Goal: Task Accomplishment & Management: Use online tool/utility

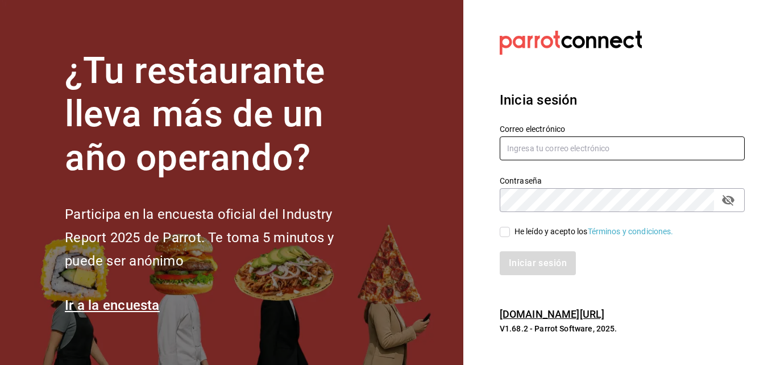
type input "[PERSON_NAME][EMAIL_ADDRESS][PERSON_NAME][DOMAIN_NAME]"
click at [504, 232] on input "He leído y acepto los Términos y condiciones." at bounding box center [504, 232] width 10 height 10
checkbox input "true"
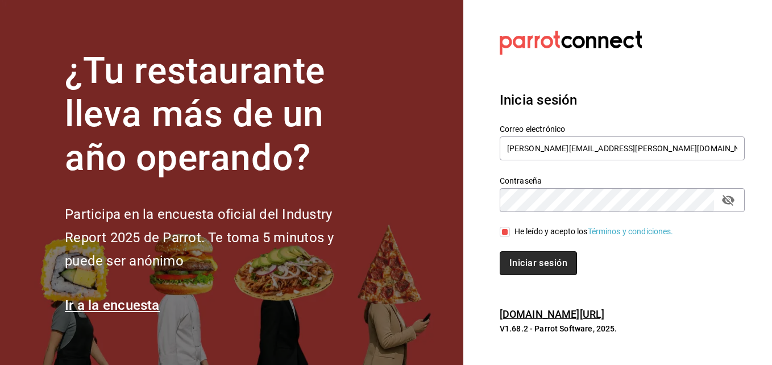
click at [525, 261] on button "Iniciar sesión" at bounding box center [537, 263] width 77 height 24
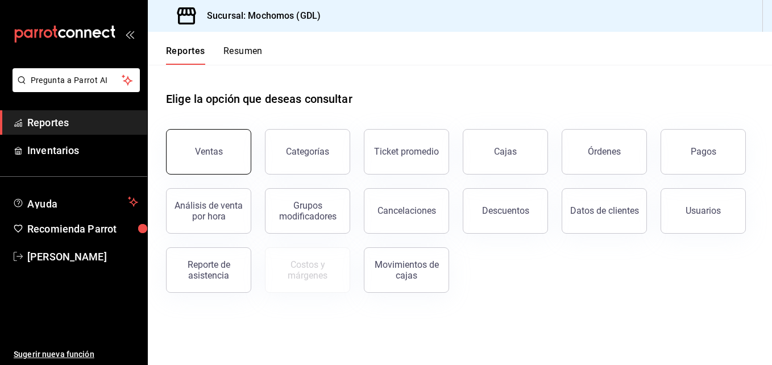
click at [226, 158] on button "Ventas" at bounding box center [208, 151] width 85 height 45
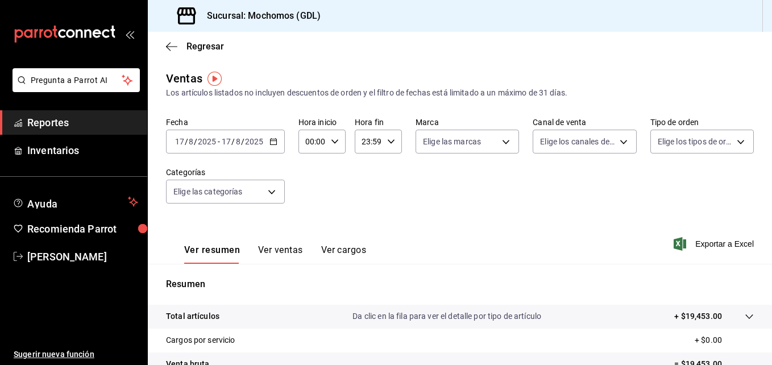
click at [272, 141] on \(Stroke\) "button" at bounding box center [273, 140] width 6 height 1
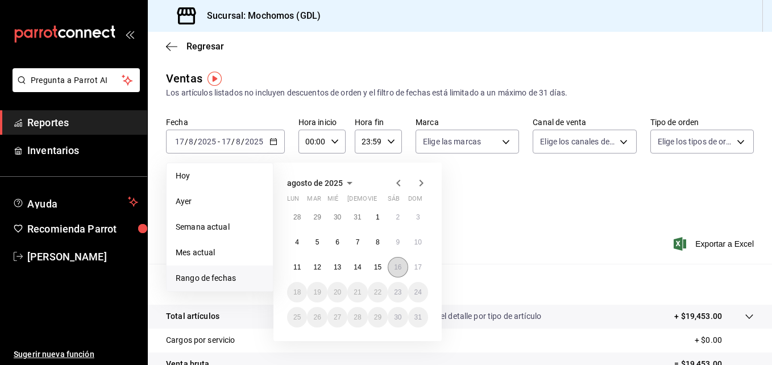
click at [398, 266] on abbr "16" at bounding box center [397, 267] width 7 height 8
click at [422, 266] on button "17" at bounding box center [418, 267] width 20 height 20
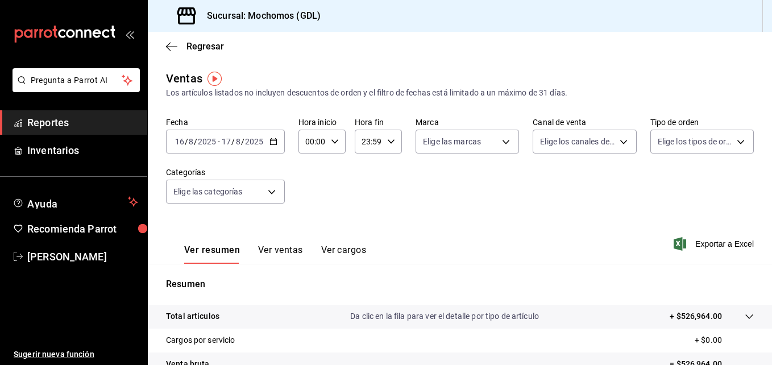
click at [273, 142] on icon "button" at bounding box center [273, 142] width 8 height 8
click at [335, 141] on icon "button" at bounding box center [335, 142] width 8 height 8
click at [335, 141] on div at bounding box center [386, 182] width 772 height 365
click at [328, 141] on div "00:00 Hora inicio" at bounding box center [321, 142] width 47 height 24
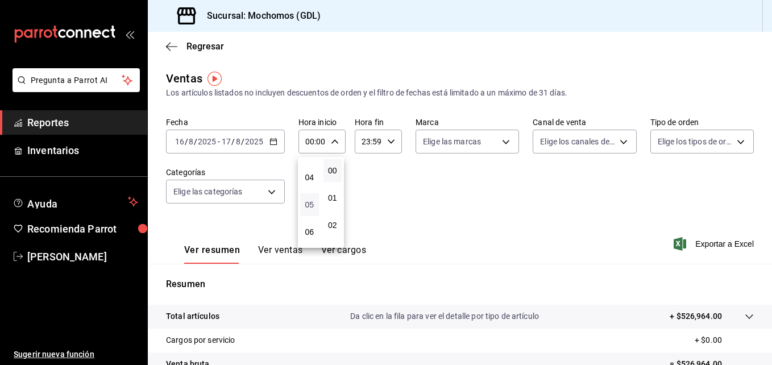
click at [310, 203] on span "05" at bounding box center [309, 204] width 5 height 9
type input "05:00"
click at [388, 140] on div at bounding box center [386, 182] width 772 height 365
click at [388, 140] on div "00 01 02 03 04 05 06 07 08 09 10 11 12 13 14 15 16 17 18 19 20 21 22 23 00 01 0…" at bounding box center [386, 183] width 772 height 361
click at [388, 140] on icon "button" at bounding box center [391, 142] width 8 height 8
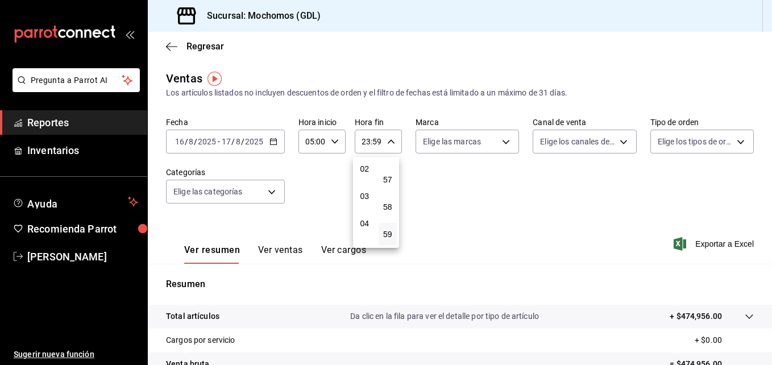
scroll to position [64, 0]
click at [363, 216] on span "04" at bounding box center [364, 215] width 5 height 9
type input "04:59"
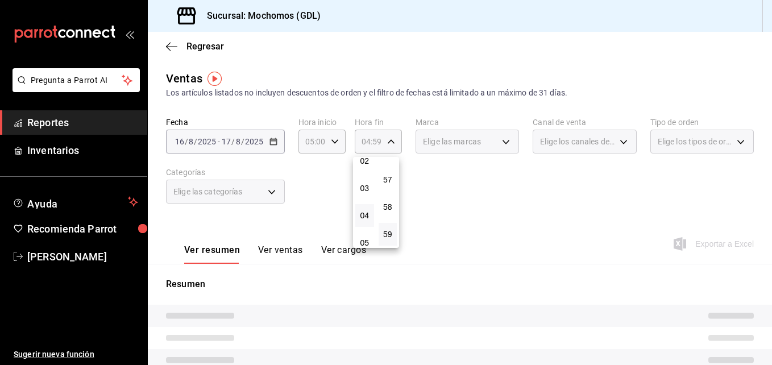
click at [482, 170] on div at bounding box center [386, 182] width 772 height 365
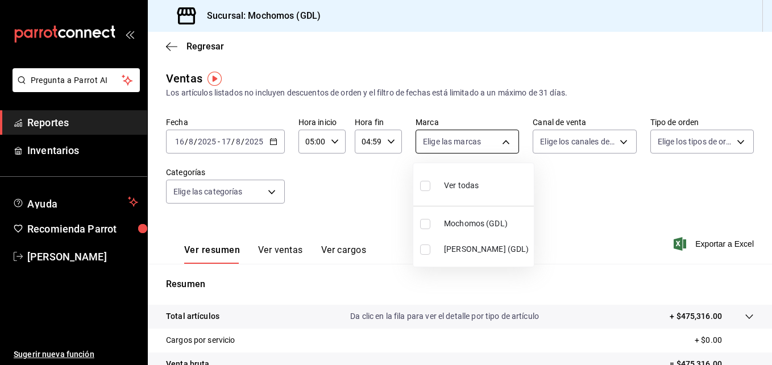
click at [502, 141] on body "Pregunta a Parrot AI Reportes Inventarios Ayuda Recomienda Parrot Maria Serrano…" at bounding box center [386, 182] width 772 height 365
click at [426, 223] on input "checkbox" at bounding box center [425, 224] width 10 height 10
checkbox input "true"
type input "36c25d4a-7cb0-456c-a434-e981d54830bc"
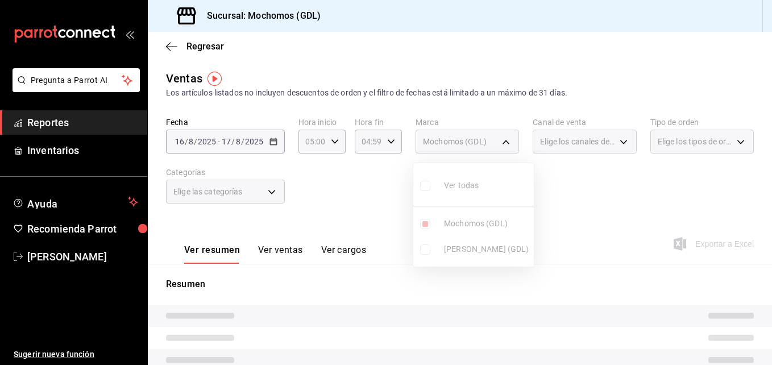
click at [622, 178] on div at bounding box center [386, 182] width 772 height 365
click at [617, 140] on div "Elige los canales de venta" at bounding box center [583, 142] width 103 height 24
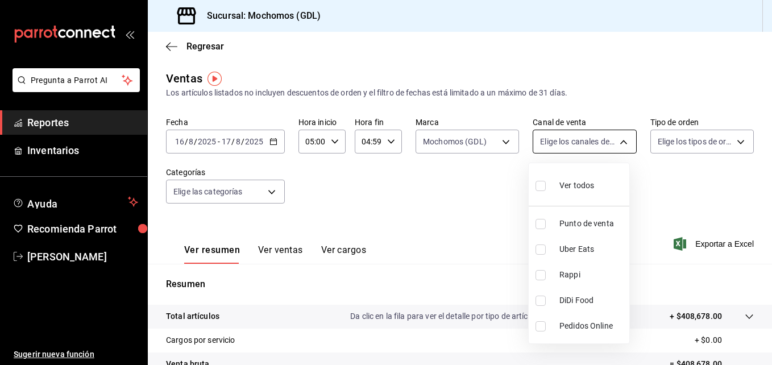
click at [617, 140] on body "Pregunta a Parrot AI Reportes Inventarios Ayuda Recomienda Parrot Maria Serrano…" at bounding box center [386, 182] width 772 height 365
click at [542, 186] on input "checkbox" at bounding box center [540, 186] width 10 height 10
checkbox input "true"
type input "PARROT,UBER_EATS,RAPPI,DIDI_FOOD,ONLINE"
checkbox input "true"
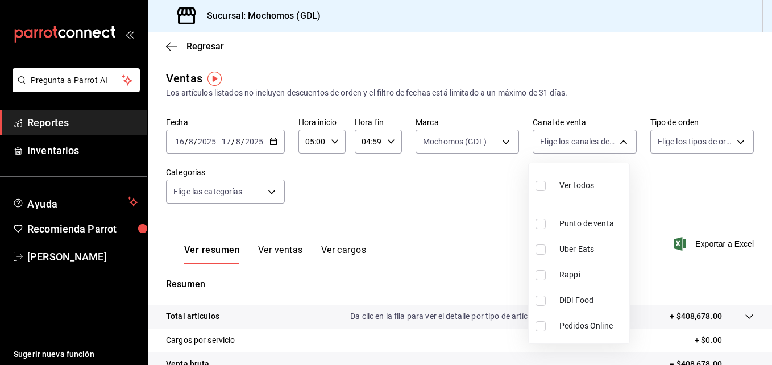
checkbox input "true"
click at [733, 153] on div at bounding box center [386, 182] width 772 height 365
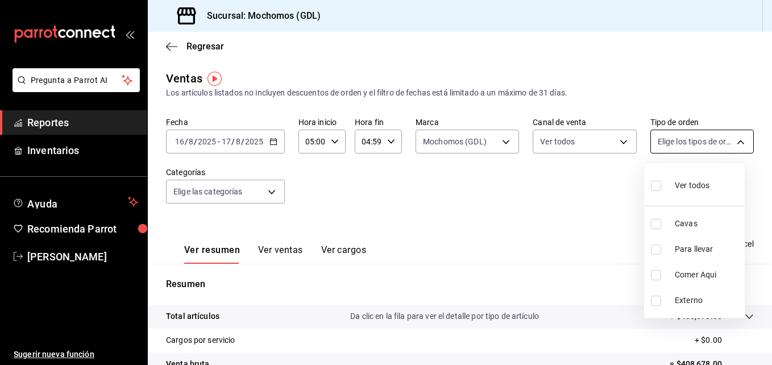
click at [731, 140] on body "Pregunta a Parrot AI Reportes Inventarios Ayuda Recomienda Parrot Maria Serrano…" at bounding box center [386, 182] width 772 height 365
click at [657, 188] on input "checkbox" at bounding box center [656, 186] width 10 height 10
checkbox input "true"
type input "c3d0baef-30c0-4718-9d76-caab43e27316,13c4cc4a-99d2-42c0-ba96-c3de8c08c13d,7b791…"
checkbox input "true"
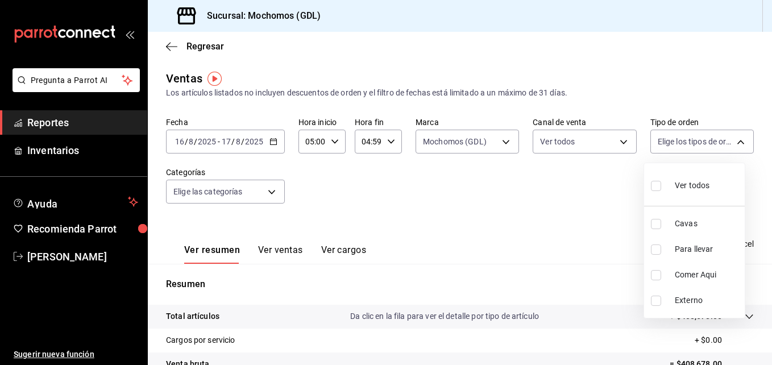
checkbox input "true"
click at [560, 199] on div at bounding box center [386, 182] width 772 height 365
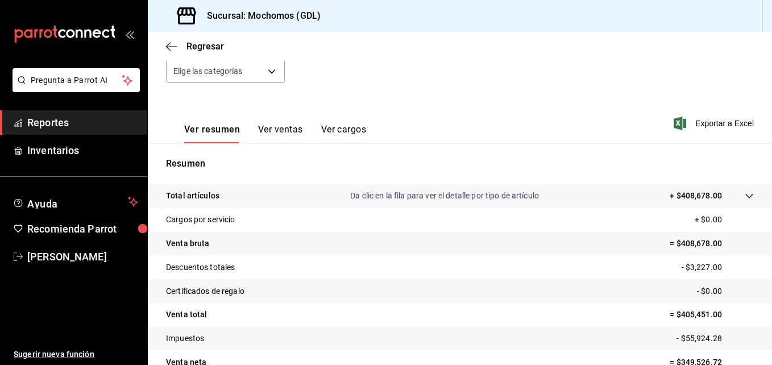
scroll to position [180, 0]
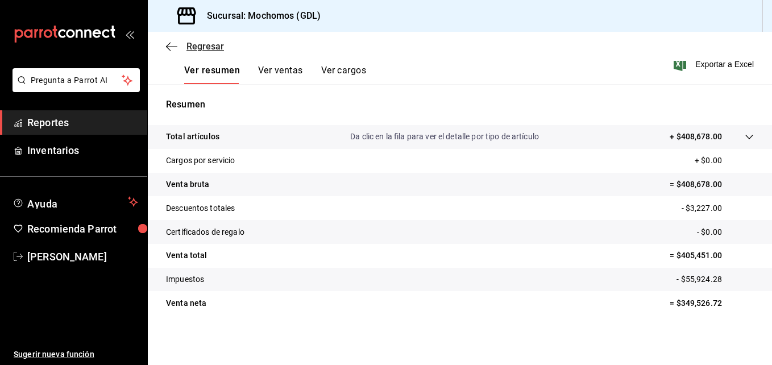
click at [169, 48] on icon "button" at bounding box center [171, 46] width 11 height 10
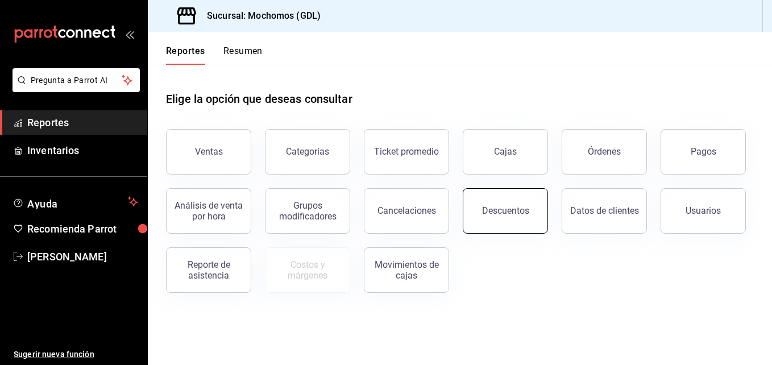
click at [487, 215] on div "Descuentos" at bounding box center [505, 210] width 47 height 11
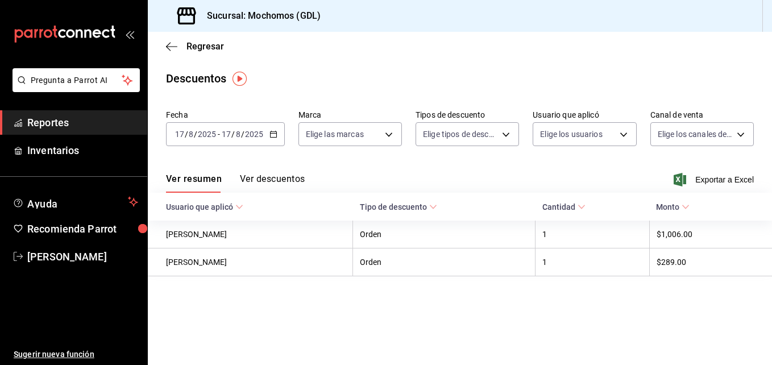
click at [272, 134] on icon "button" at bounding box center [273, 134] width 8 height 8
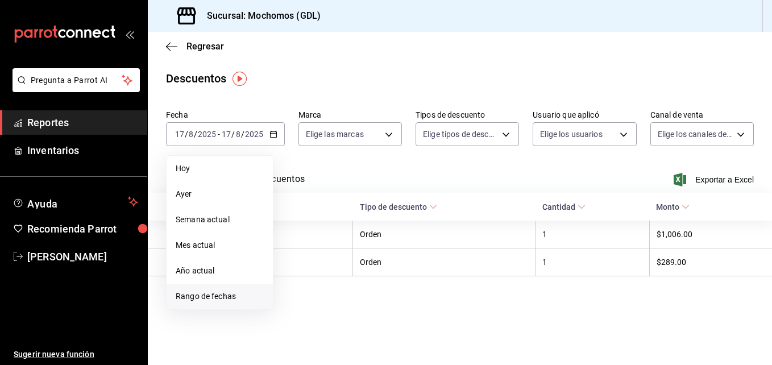
click at [223, 296] on span "Rango de fechas" at bounding box center [220, 296] width 88 height 12
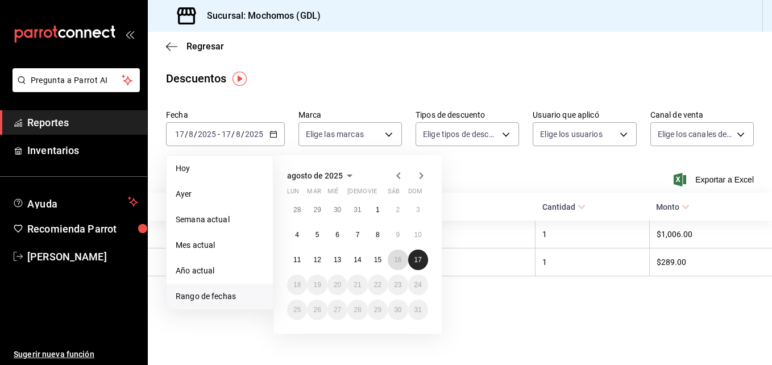
drag, startPoint x: 397, startPoint y: 265, endPoint x: 420, endPoint y: 257, distance: 24.6
click at [420, 257] on div "28 29 30 31 1 2 3 4 5 6 7 8 9 10 11 12 13 14 15 16 17 18 19 20 21 22 23 24 25 2…" at bounding box center [357, 259] width 141 height 120
click at [420, 257] on abbr "17" at bounding box center [417, 260] width 7 height 8
click at [394, 260] on abbr "16" at bounding box center [397, 260] width 7 height 8
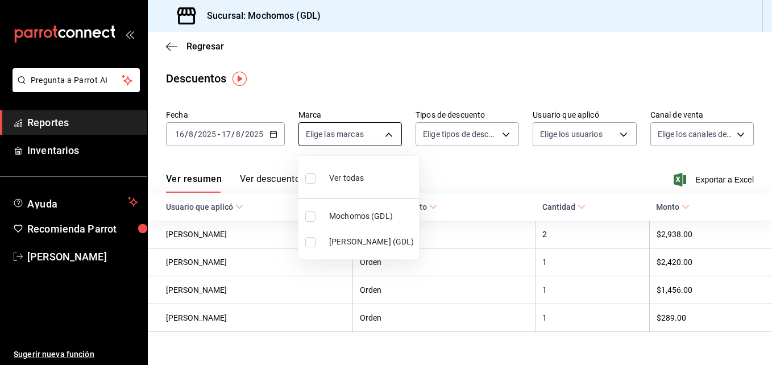
click at [385, 135] on body "Pregunta a Parrot AI Reportes Inventarios Ayuda Recomienda Parrot Maria Serrano…" at bounding box center [386, 182] width 772 height 365
click at [311, 217] on input "checkbox" at bounding box center [310, 216] width 10 height 10
checkbox input "true"
type input "36c25d4a-7cb0-456c-a434-e981d54830bc"
drag, startPoint x: 486, startPoint y: 163, endPoint x: 506, endPoint y: 135, distance: 33.8
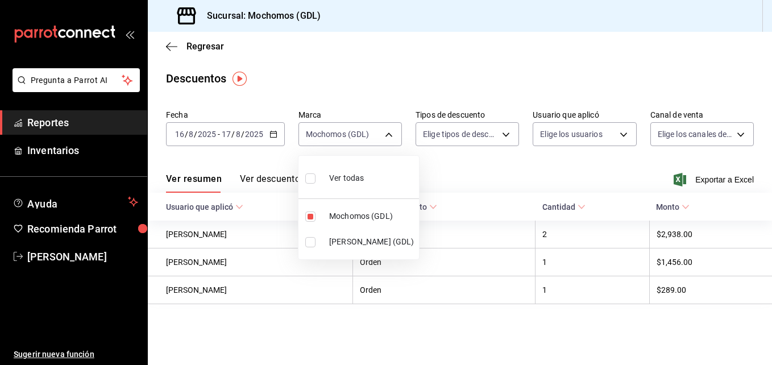
click at [506, 135] on div at bounding box center [386, 182] width 772 height 365
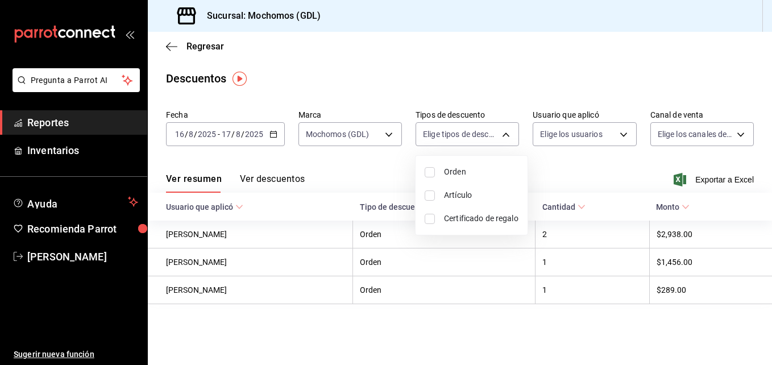
click at [506, 135] on body "Pregunta a Parrot AI Reportes Inventarios Ayuda Recomienda Parrot Maria Serrano…" at bounding box center [386, 182] width 772 height 365
click at [428, 170] on input "checkbox" at bounding box center [429, 172] width 10 height 10
checkbox input "true"
type input "ORDER"
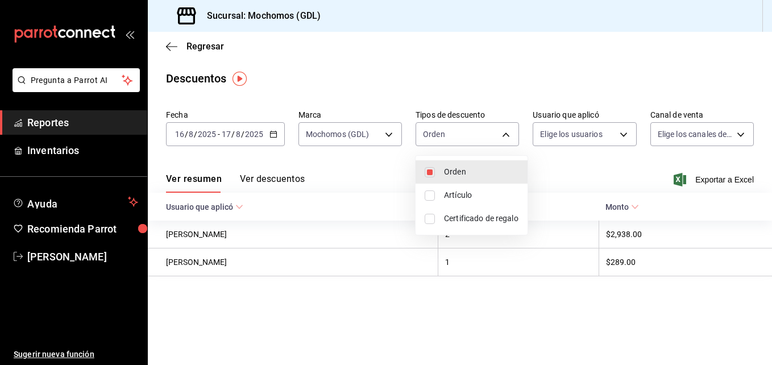
click at [430, 197] on input "checkbox" at bounding box center [429, 195] width 10 height 10
checkbox input "true"
type input "ORDER,ORDER_ITEM"
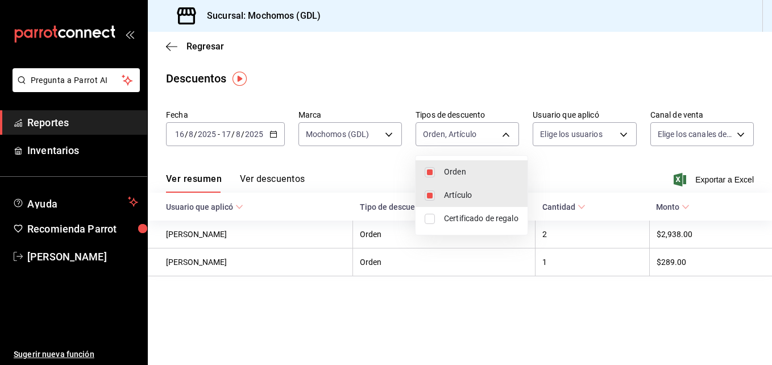
click at [430, 223] on input "checkbox" at bounding box center [429, 219] width 10 height 10
checkbox input "true"
type input "ORDER,ORDER_ITEM,CARD_REWARD"
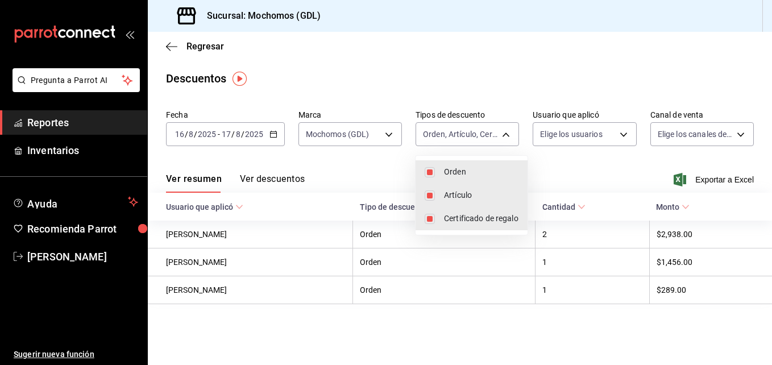
click at [590, 153] on div at bounding box center [386, 182] width 772 height 365
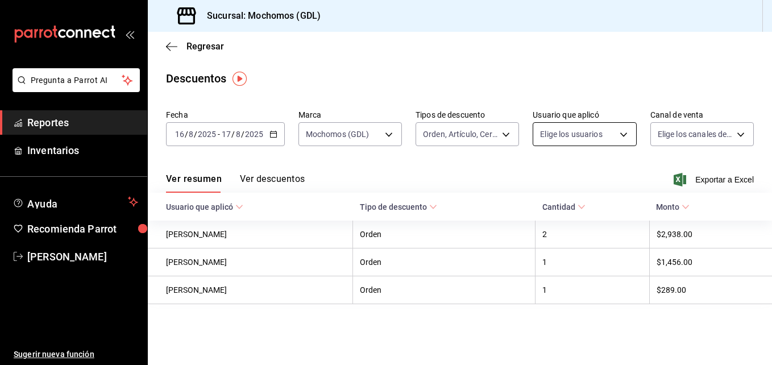
click at [623, 132] on body "Pregunta a Parrot AI Reportes Inventarios Ayuda Recomienda Parrot Maria Serrano…" at bounding box center [386, 182] width 772 height 365
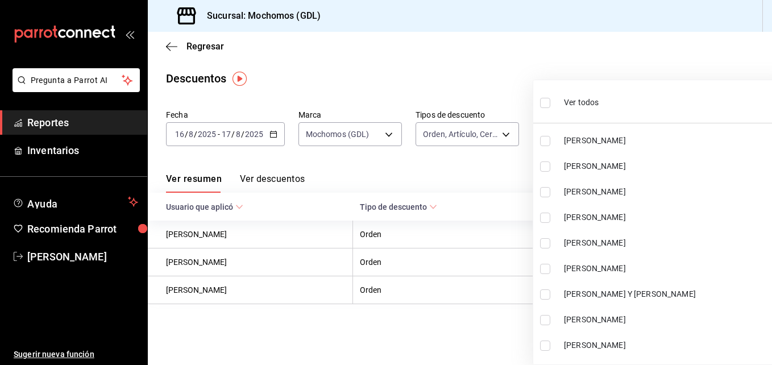
click at [517, 172] on div at bounding box center [386, 182] width 772 height 365
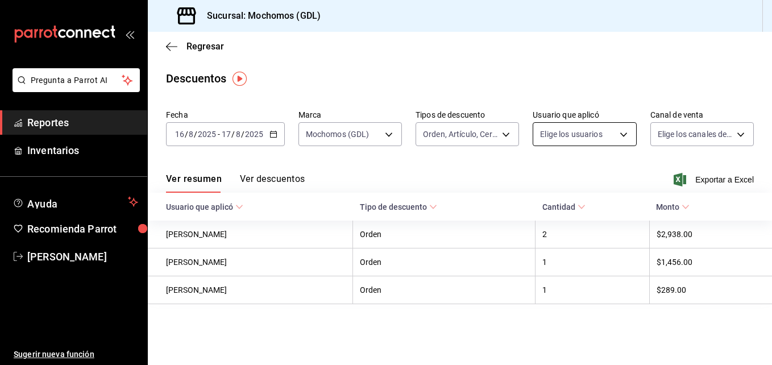
click at [623, 134] on body "Pregunta a Parrot AI Reportes Inventarios Ayuda Recomienda Parrot Maria Serrano…" at bounding box center [386, 182] width 772 height 365
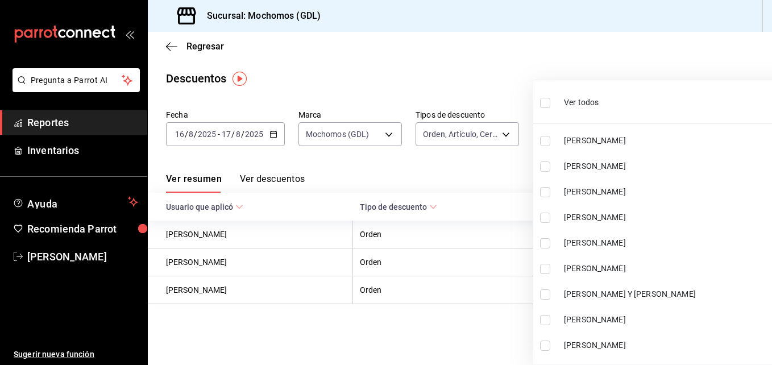
click at [542, 104] on input "checkbox" at bounding box center [545, 103] width 10 height 10
checkbox input "true"
click at [542, 104] on ul "Ver todos HUGO ALEJANDRO DE LUNA JUAREZ ALVARO PONCE Homero Barrón Gabriela Nav…" at bounding box center [663, 222] width 261 height 284
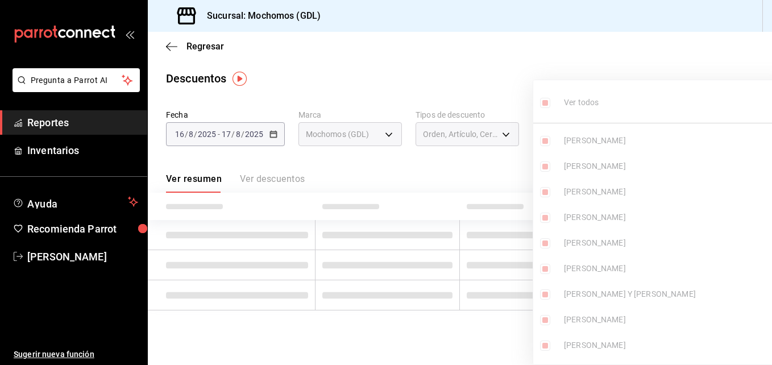
type input "2bde09ca-9ead-4f27-ac2f-bfde6d9e554d,ed9b9e50-a978-44e8-8c30-be5aebe78e59,0b3bc…"
checkbox input "true"
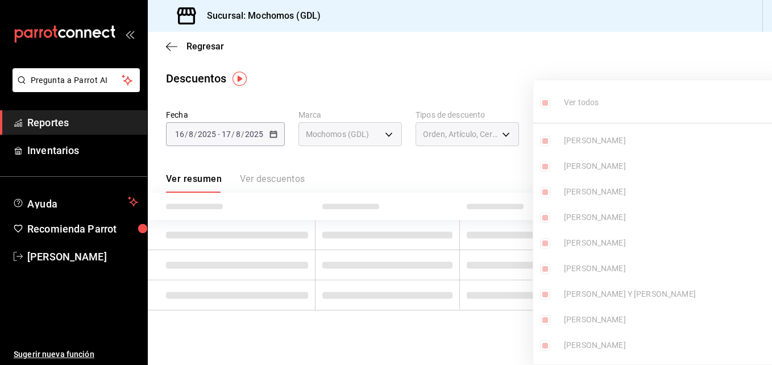
checkbox input "true"
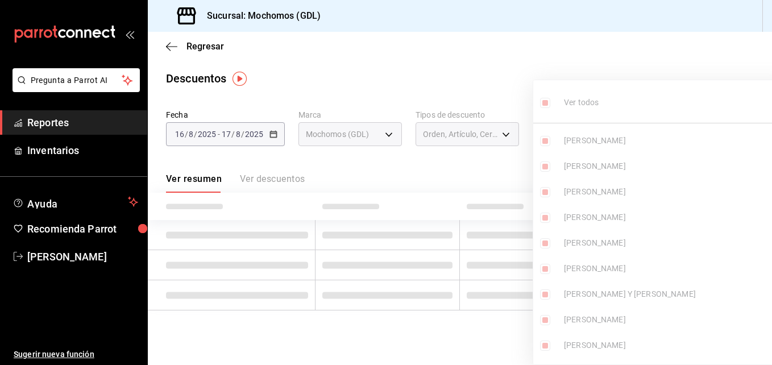
checkbox input "true"
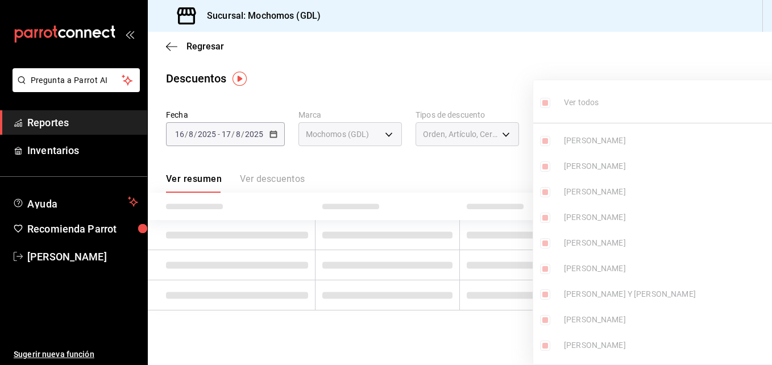
checkbox input "true"
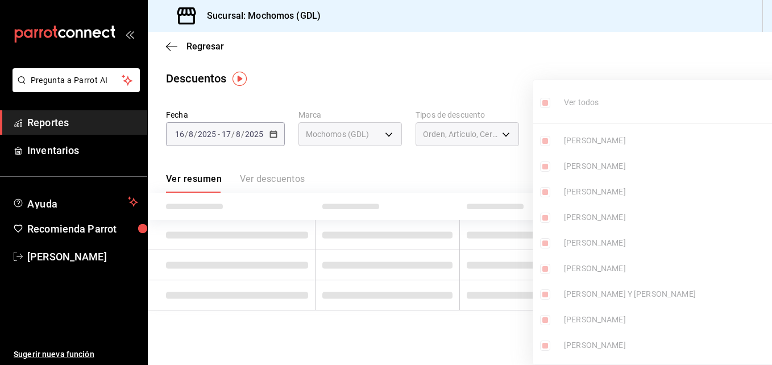
checkbox input "true"
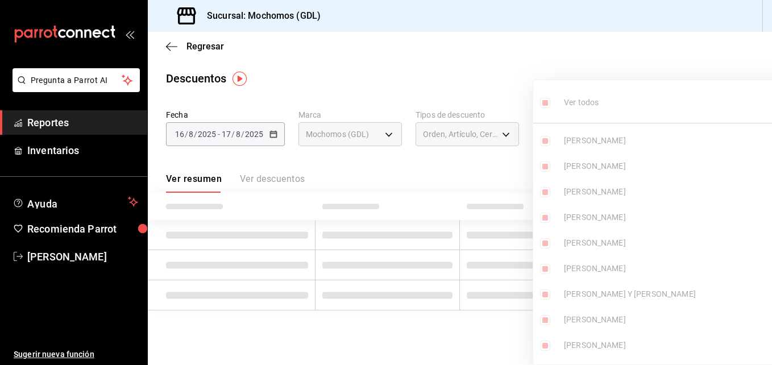
checkbox input "true"
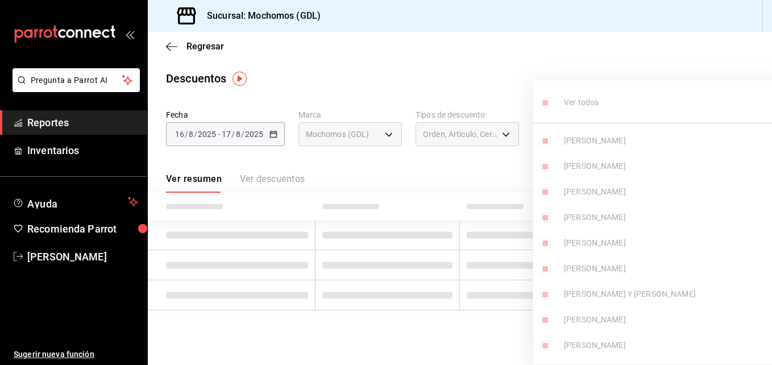
checkbox input "true"
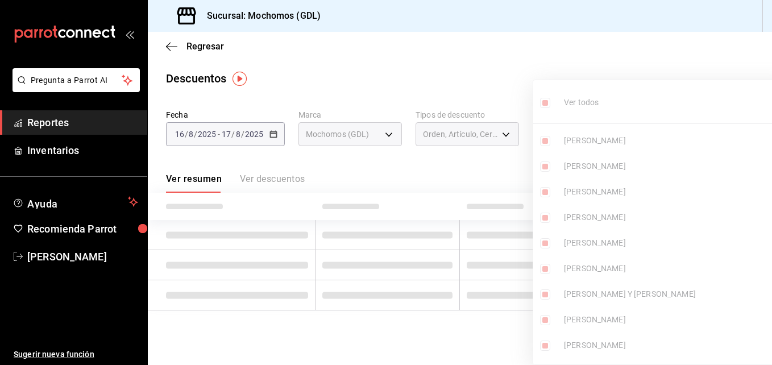
checkbox input "true"
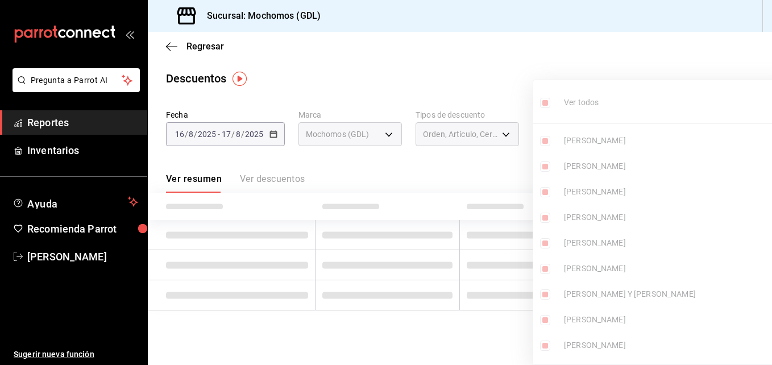
checkbox input "true"
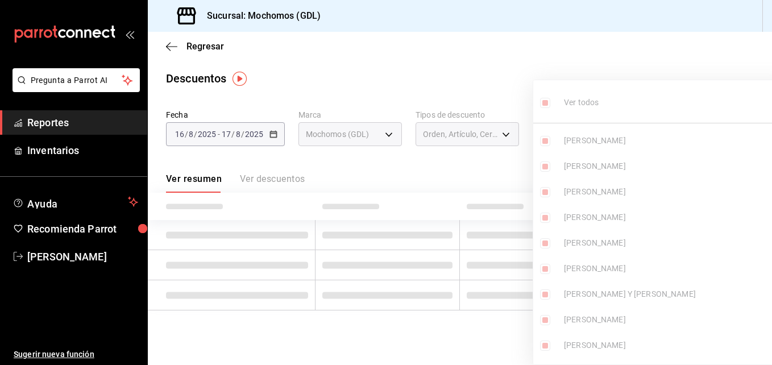
checkbox input "true"
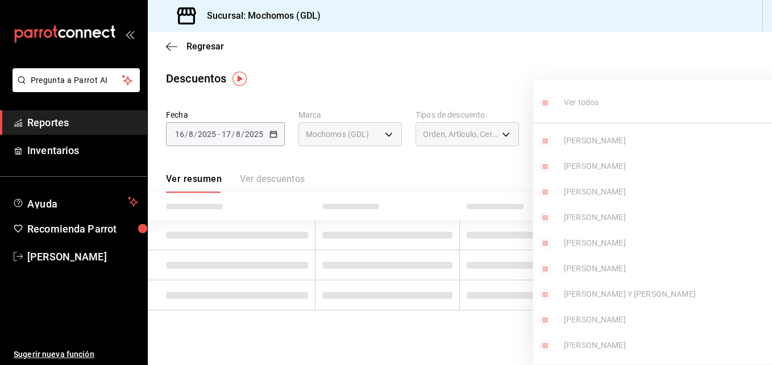
checkbox input "true"
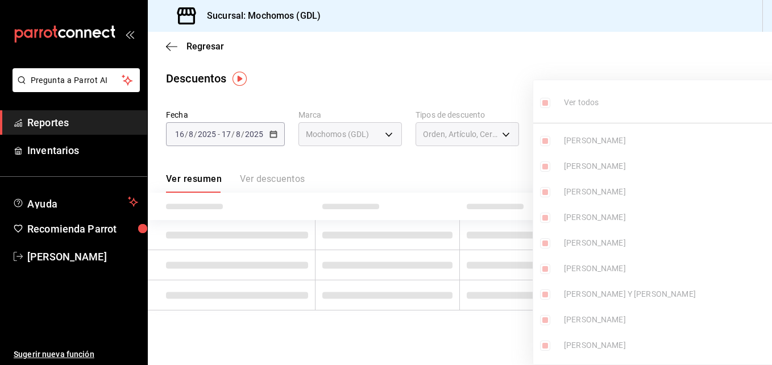
checkbox input "true"
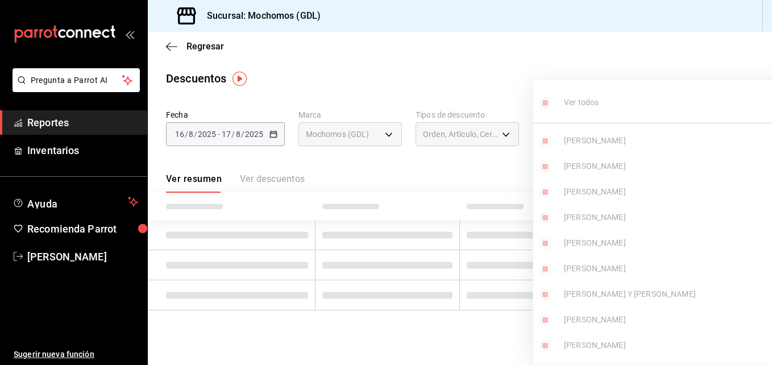
checkbox input "true"
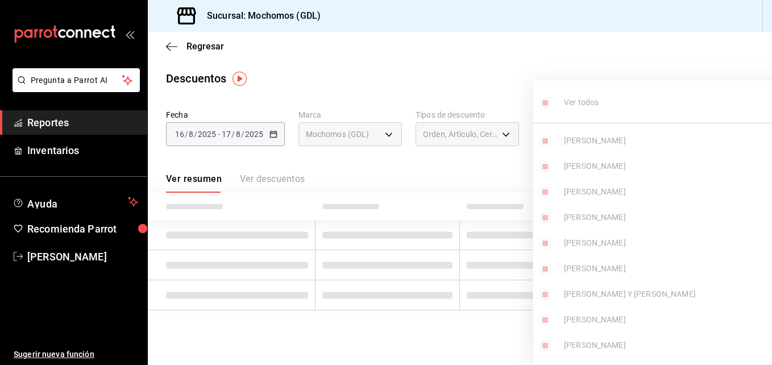
checkbox input "true"
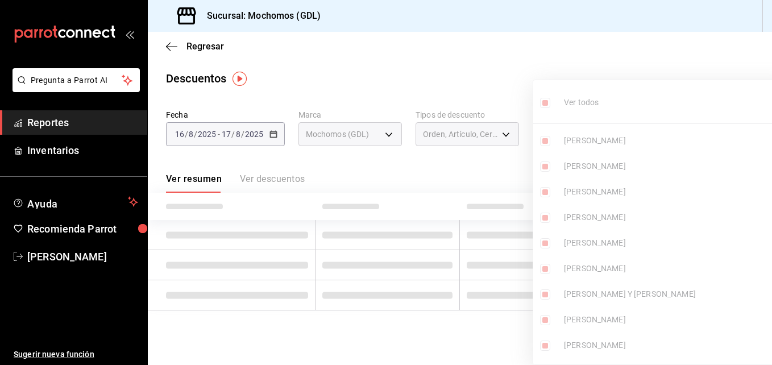
checkbox input "true"
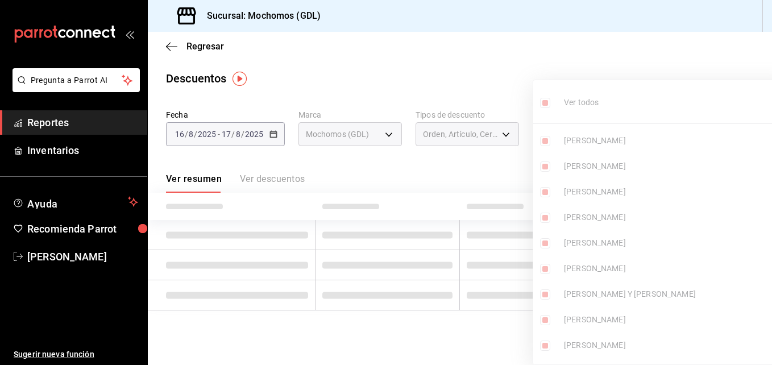
checkbox input "true"
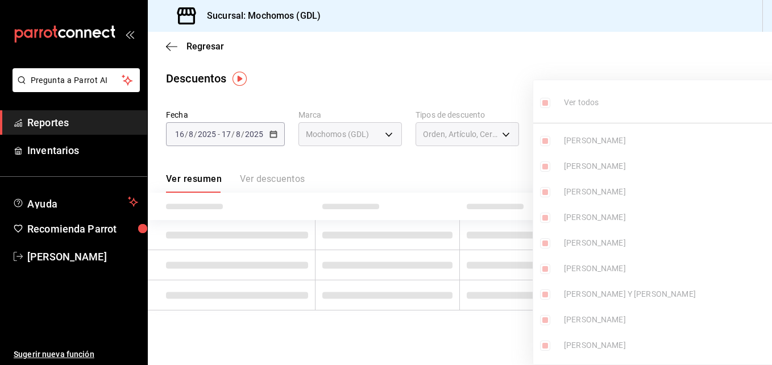
checkbox input "true"
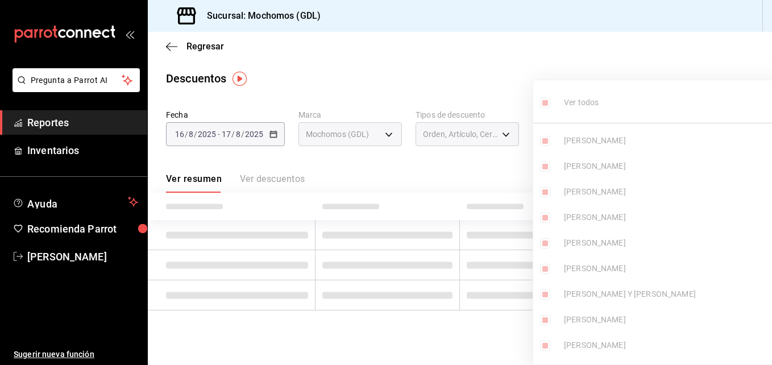
checkbox input "true"
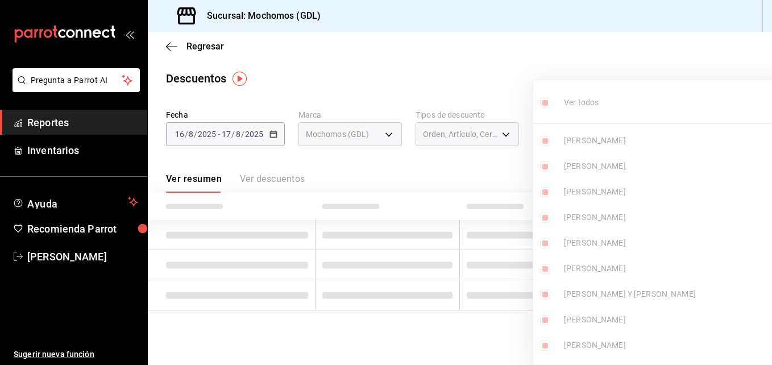
checkbox input "true"
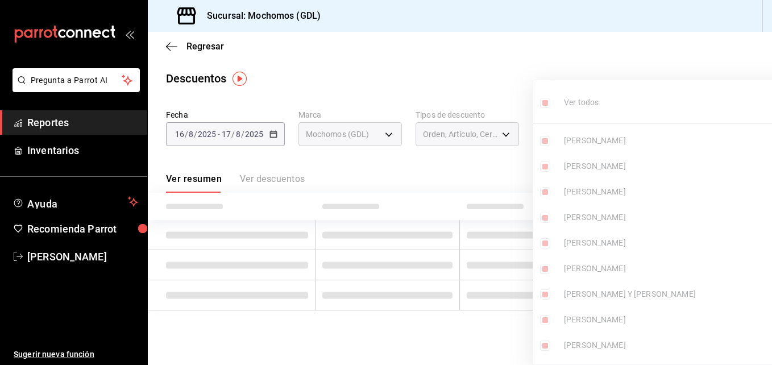
checkbox input "true"
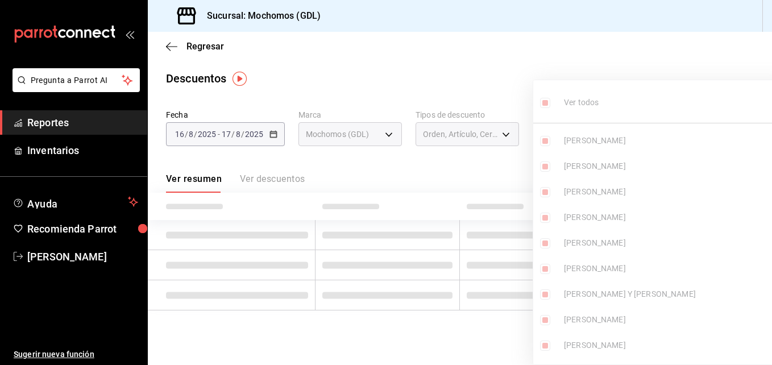
checkbox input "true"
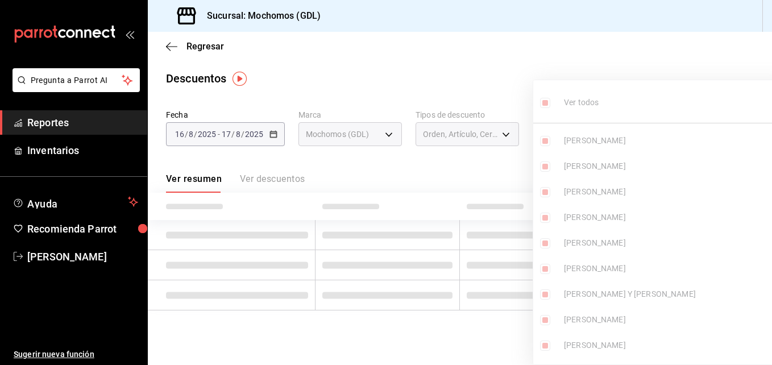
checkbox input "true"
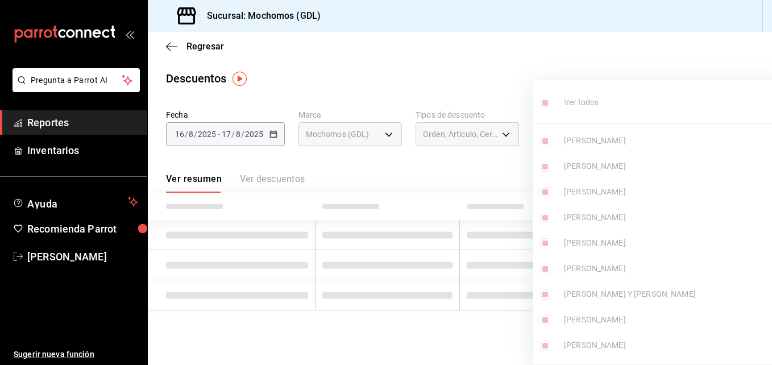
checkbox input "true"
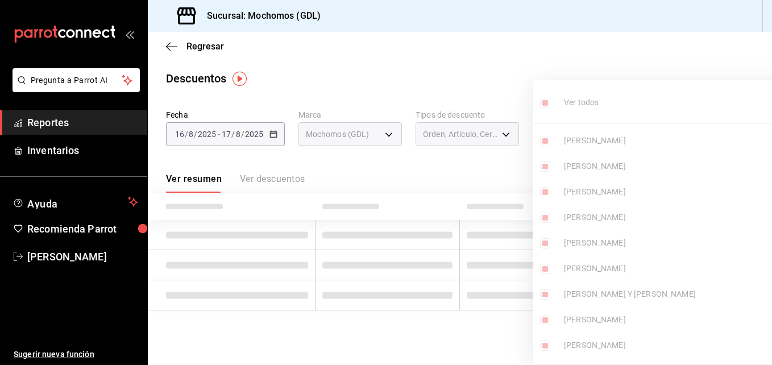
checkbox input "true"
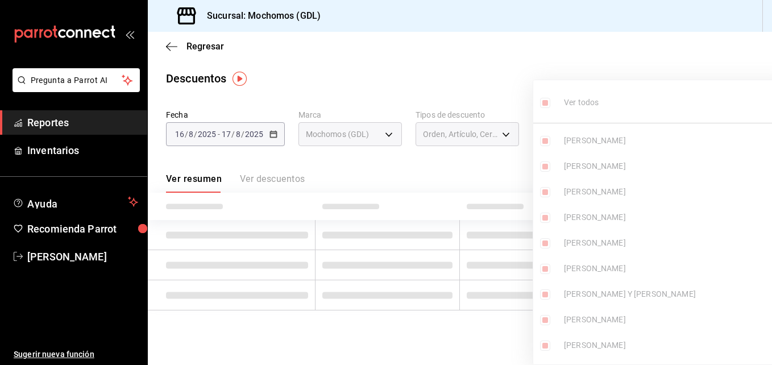
checkbox input "true"
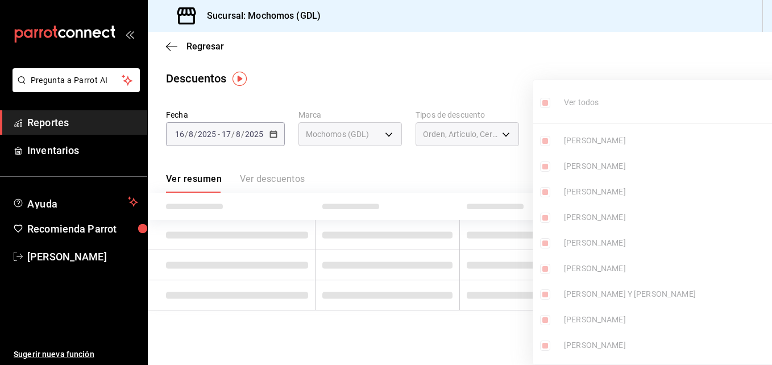
checkbox input "true"
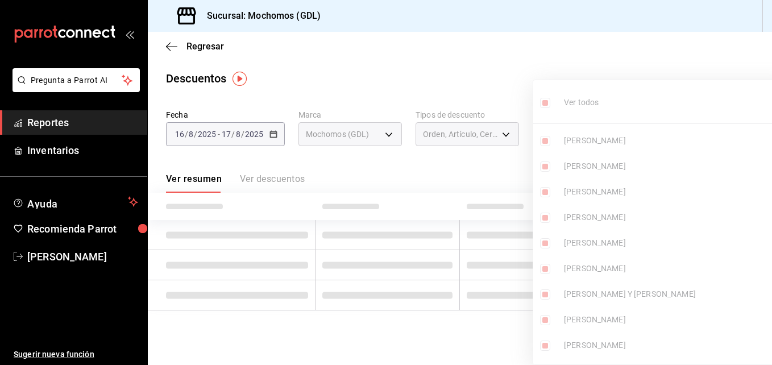
checkbox input "true"
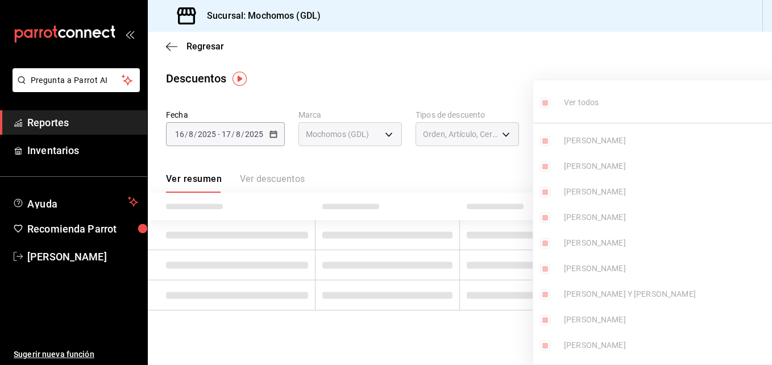
checkbox input "true"
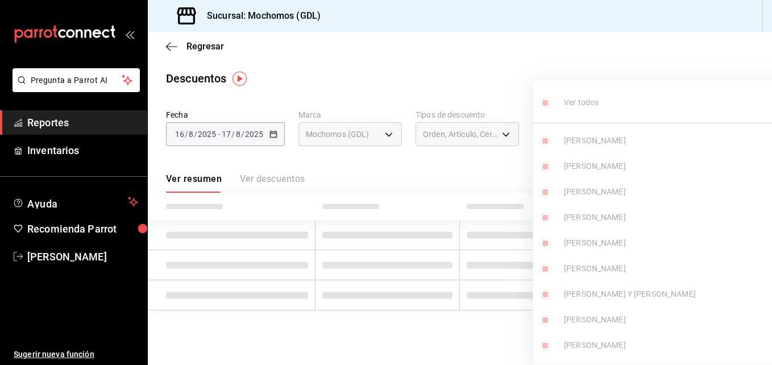
checkbox input "true"
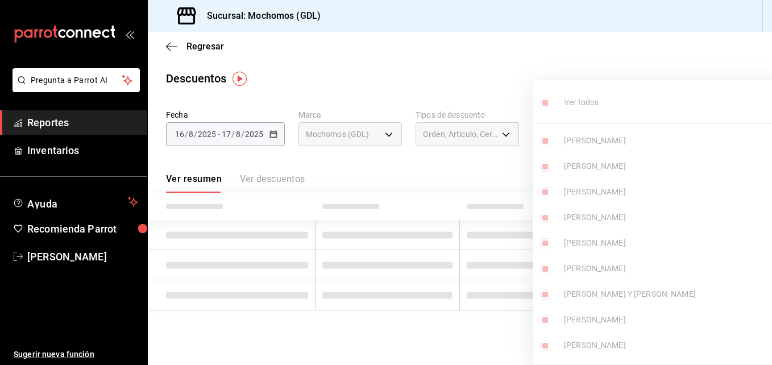
checkbox input "true"
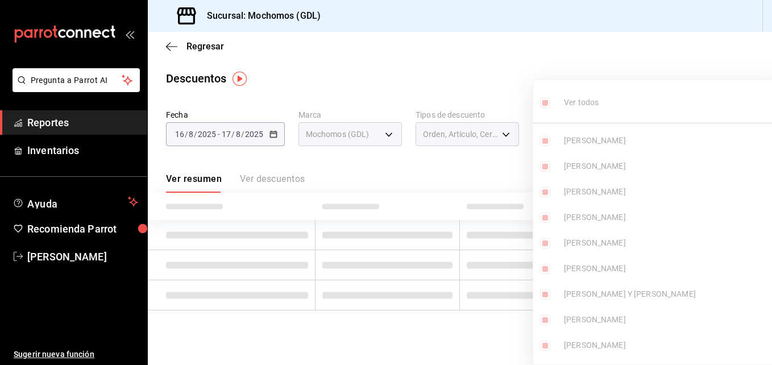
checkbox input "true"
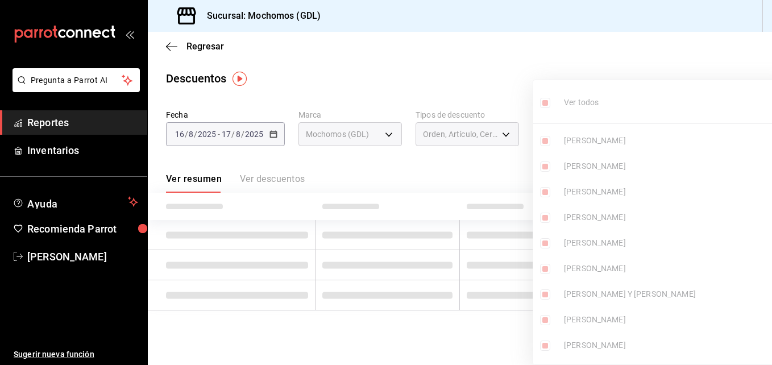
checkbox input "true"
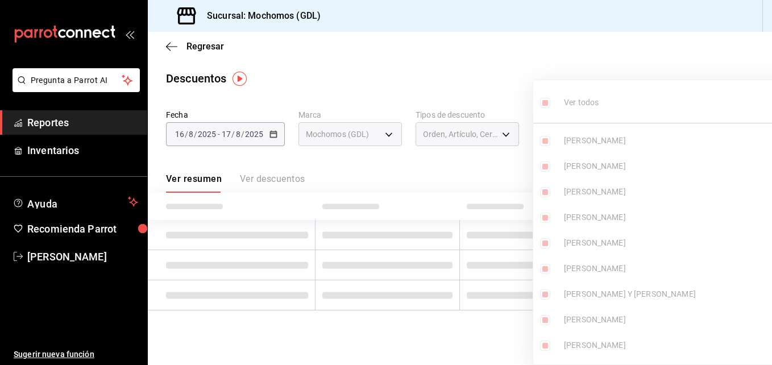
checkbox input "true"
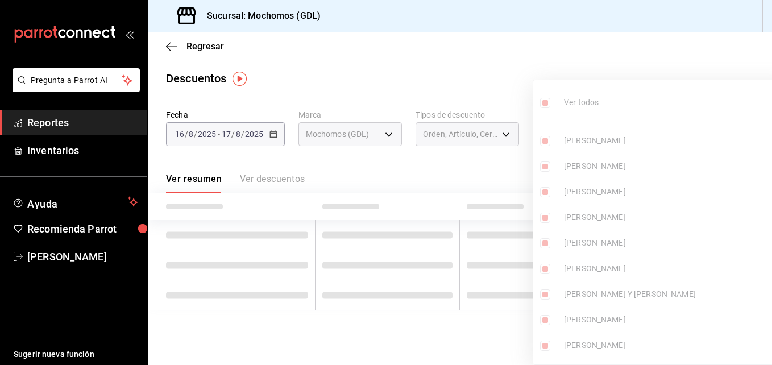
checkbox input "true"
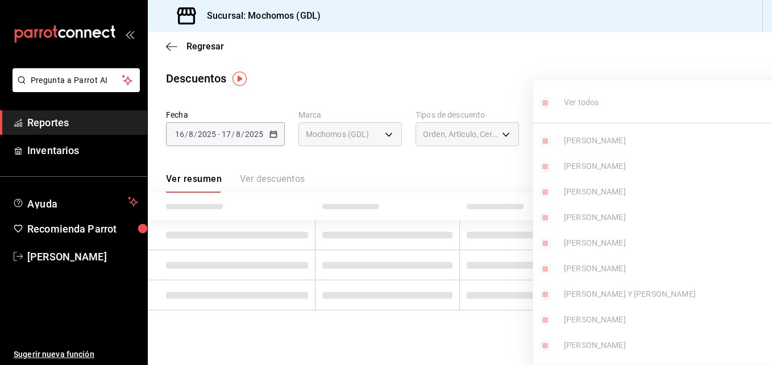
checkbox input "true"
click at [594, 61] on div at bounding box center [386, 182] width 772 height 365
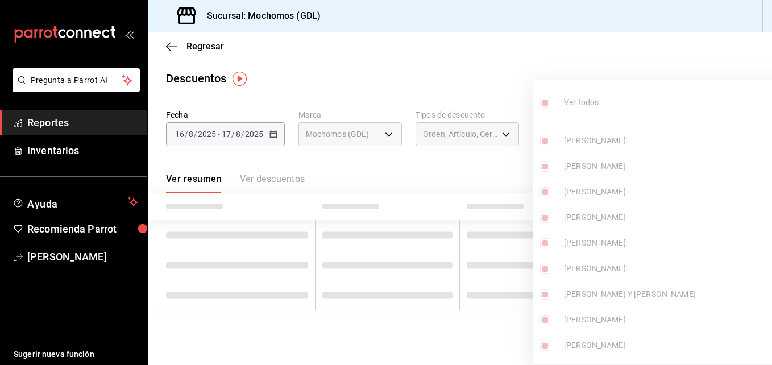
click at [633, 56] on div at bounding box center [386, 182] width 772 height 365
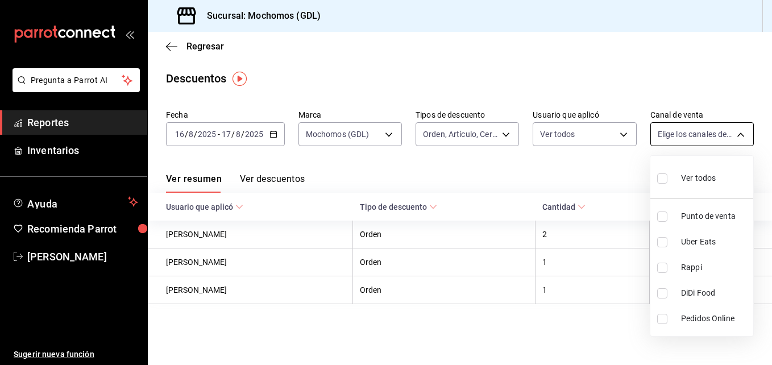
click at [738, 134] on body "Pregunta a Parrot AI Reportes Inventarios Ayuda Recomienda Parrot Maria Serrano…" at bounding box center [386, 182] width 772 height 365
click at [664, 181] on input "checkbox" at bounding box center [662, 178] width 10 height 10
click at [571, 328] on div at bounding box center [386, 182] width 772 height 365
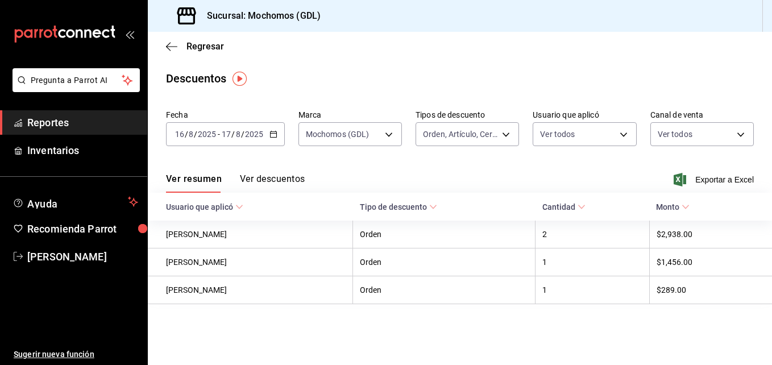
click at [276, 177] on button "Ver descuentos" at bounding box center [272, 182] width 65 height 19
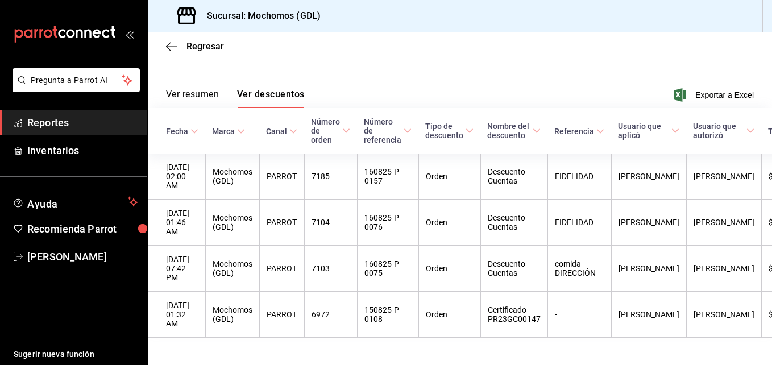
scroll to position [85, 0]
click at [169, 40] on div "Regresar" at bounding box center [460, 46] width 624 height 29
click at [170, 47] on icon "button" at bounding box center [171, 46] width 11 height 1
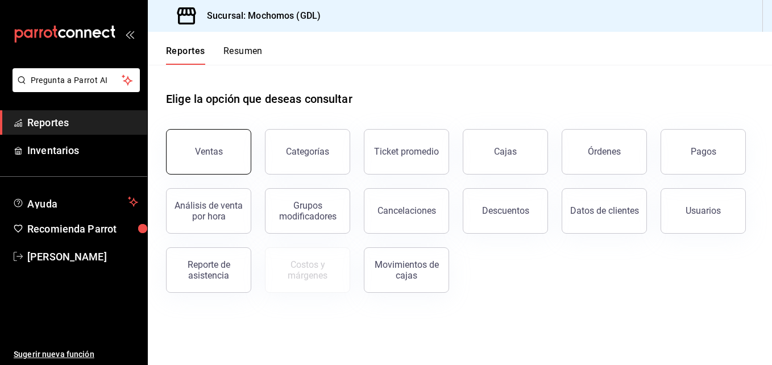
click at [223, 152] on button "Ventas" at bounding box center [208, 151] width 85 height 45
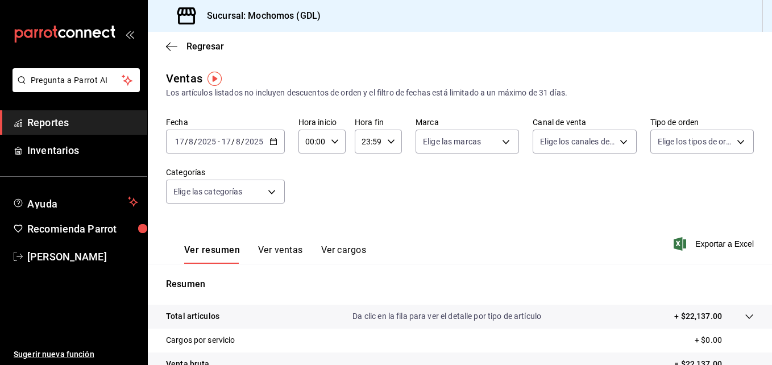
click at [277, 142] on div "2025-08-17 17 / 8 / 2025 - 2025-08-17 17 / 8 / 2025" at bounding box center [225, 142] width 119 height 24
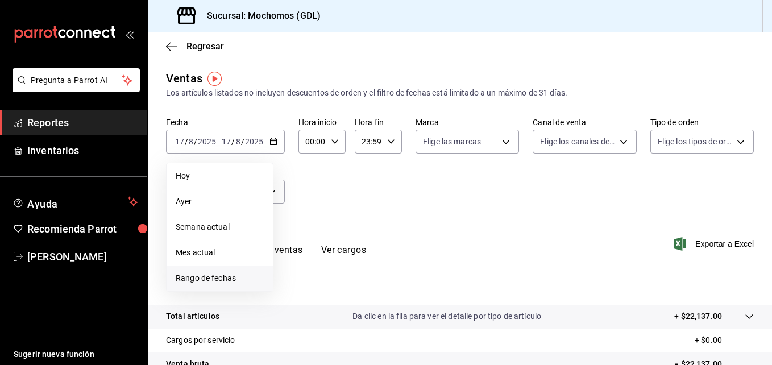
click at [231, 279] on span "Rango de fechas" at bounding box center [220, 278] width 88 height 12
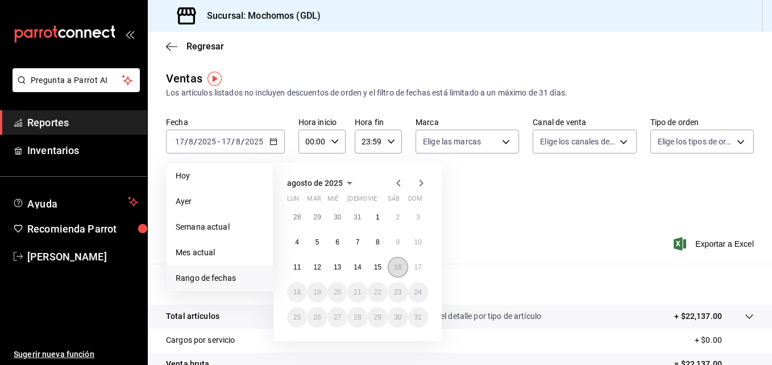
click at [398, 264] on abbr "16" at bounding box center [397, 267] width 7 height 8
click at [420, 265] on abbr "17" at bounding box center [417, 267] width 7 height 8
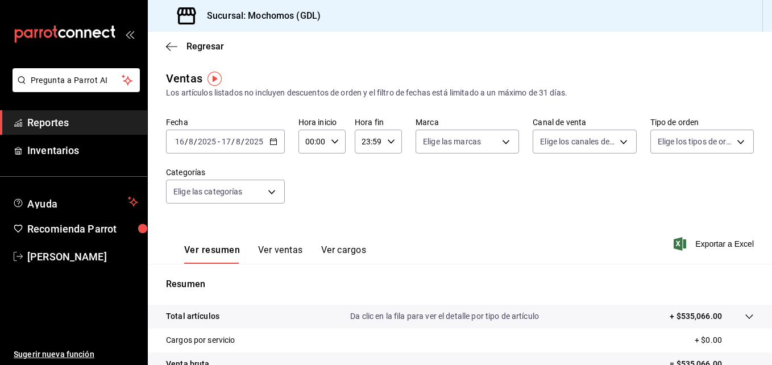
click at [332, 137] on div "00:00 Hora inicio" at bounding box center [321, 142] width 47 height 24
click at [312, 205] on span "05" at bounding box center [309, 205] width 5 height 9
drag, startPoint x: 425, startPoint y: 181, endPoint x: 392, endPoint y: 143, distance: 50.4
click at [392, 143] on div at bounding box center [386, 182] width 772 height 365
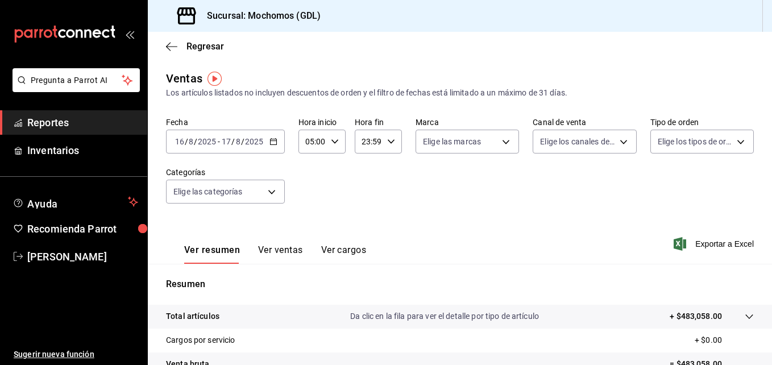
click at [388, 142] on \(Stroke\) "button" at bounding box center [391, 141] width 7 height 4
click at [366, 187] on span "04" at bounding box center [364, 185] width 5 height 9
click at [505, 187] on div at bounding box center [386, 182] width 772 height 365
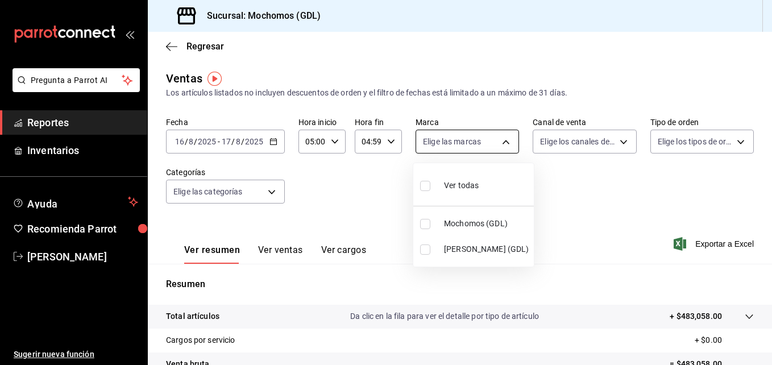
click at [501, 143] on body "Pregunta a Parrot AI Reportes Inventarios Ayuda Recomienda Parrot Maria Serrano…" at bounding box center [386, 182] width 772 height 365
click at [424, 219] on input "checkbox" at bounding box center [425, 224] width 10 height 10
click at [618, 143] on div at bounding box center [386, 182] width 772 height 365
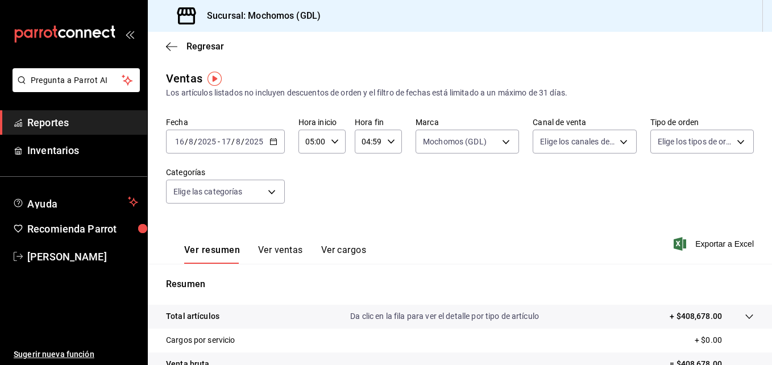
click at [618, 143] on body "Pregunta a Parrot AI Reportes Inventarios Ayuda Recomienda Parrot Maria Serrano…" at bounding box center [386, 182] width 772 height 365
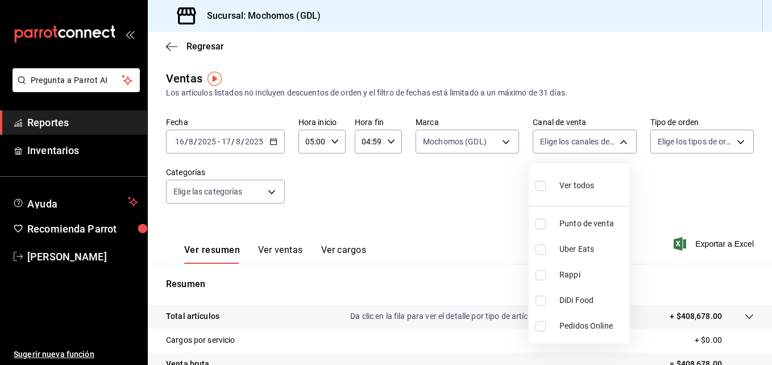
click at [536, 190] on input "checkbox" at bounding box center [540, 186] width 10 height 10
drag, startPoint x: 680, startPoint y: 178, endPoint x: 731, endPoint y: 143, distance: 62.2
click at [731, 143] on div at bounding box center [386, 182] width 772 height 365
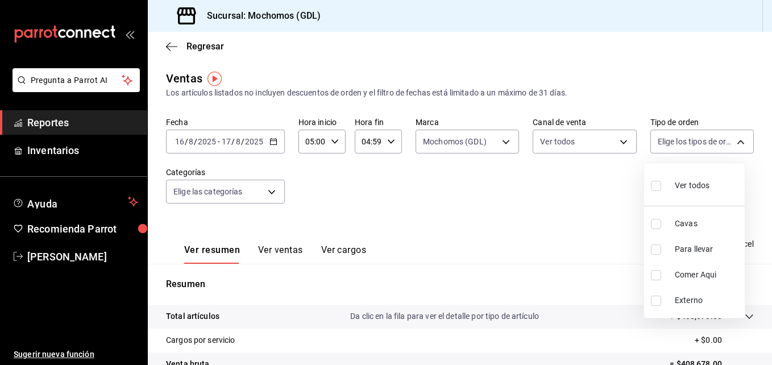
click at [731, 143] on body "Pregunta a Parrot AI Reportes Inventarios Ayuda Recomienda Parrot Maria Serrano…" at bounding box center [386, 182] width 772 height 365
click at [657, 184] on input "checkbox" at bounding box center [656, 186] width 10 height 10
click at [585, 202] on div at bounding box center [386, 182] width 772 height 365
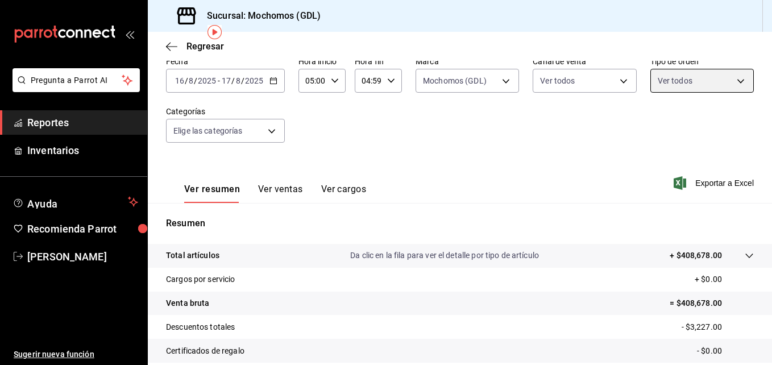
scroll to position [40, 0]
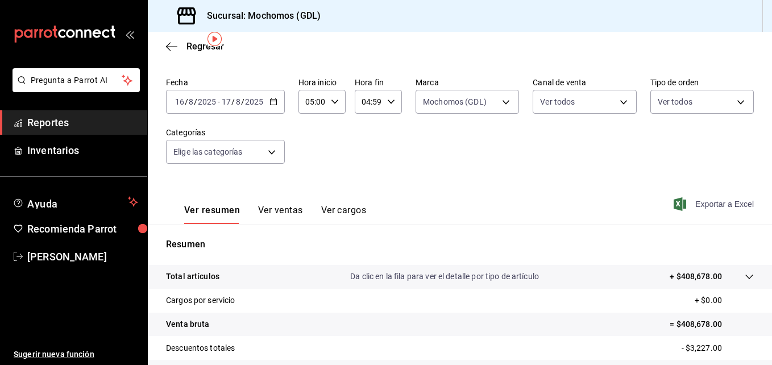
click at [700, 201] on span "Exportar a Excel" at bounding box center [715, 204] width 78 height 14
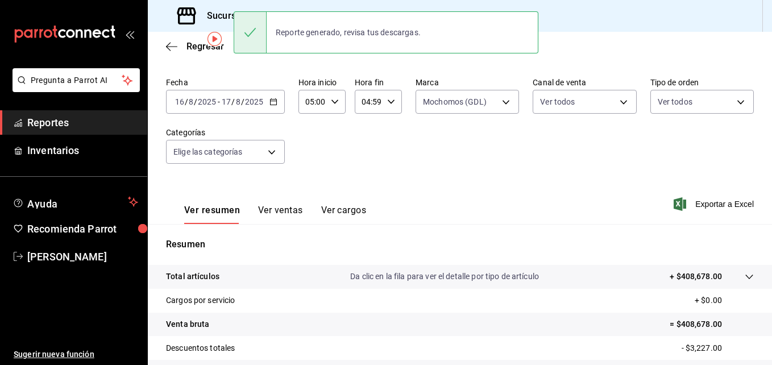
click at [598, 209] on div "Ver resumen Ver ventas Ver cargos Exportar a Excel" at bounding box center [460, 200] width 624 height 47
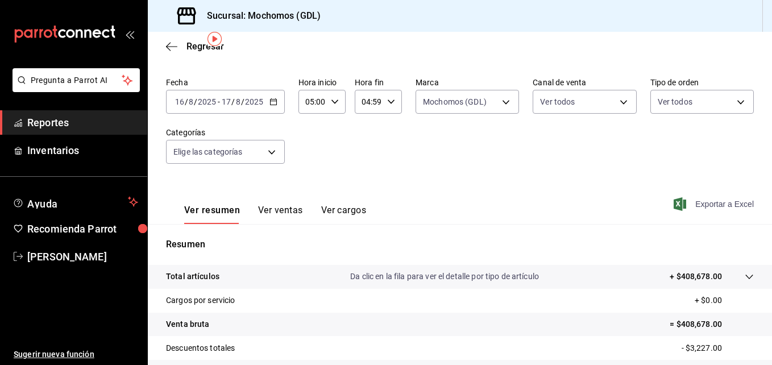
click at [734, 201] on span "Exportar a Excel" at bounding box center [715, 204] width 78 height 14
click at [274, 97] on div "2025-08-16 16 / 8 / 2025 - 2025-08-17 17 / 8 / 2025" at bounding box center [225, 102] width 119 height 24
click at [548, 220] on div "Ver resumen Ver ventas Ver cargos Exportar a Excel" at bounding box center [460, 200] width 624 height 47
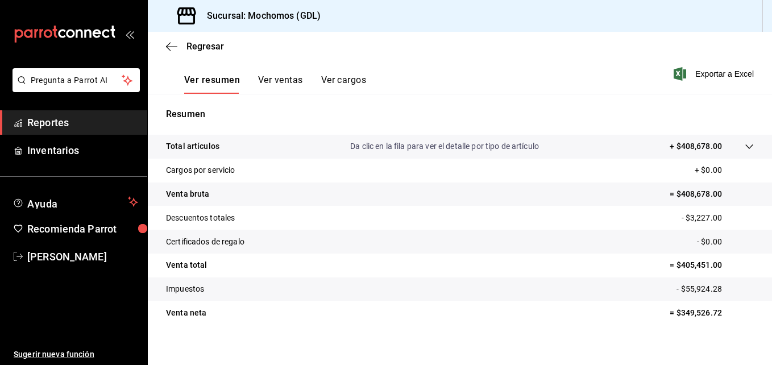
scroll to position [180, 0]
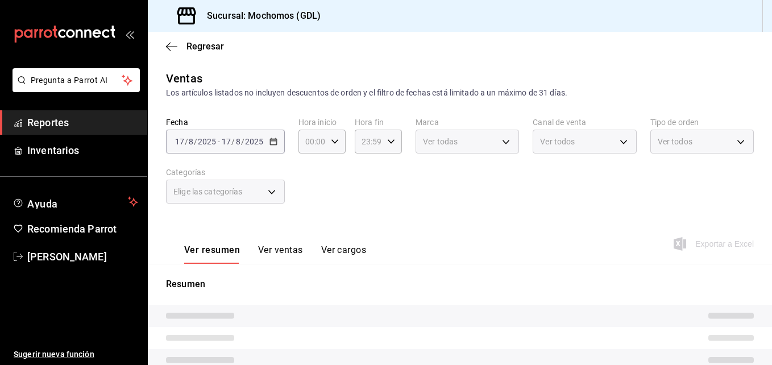
type input "05:00"
type input "04:59"
type input "36c25d4a-7cb0-456c-a434-e981d54830bc"
type input "PARROT,UBER_EATS,RAPPI,DIDI_FOOD,ONLINE"
type input "c3d0baef-30c0-4718-9d76-caab43e27316,13c4cc4a-99d2-42c0-ba96-c3de8c08c13d,7b791…"
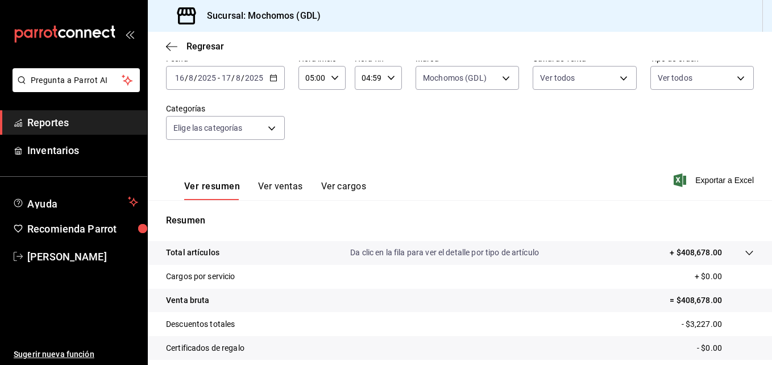
scroll to position [180, 0]
